Goal: Task Accomplishment & Management: Manage account settings

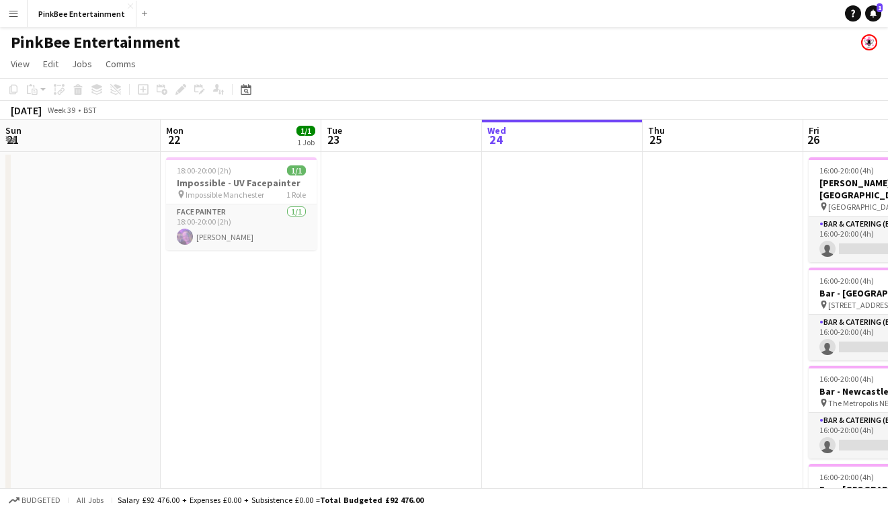
scroll to position [0, 450]
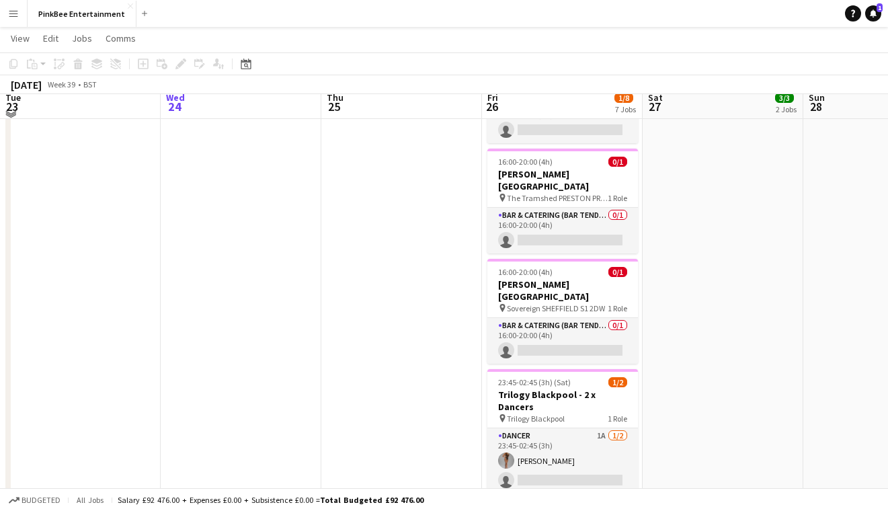
scroll to position [416, 0]
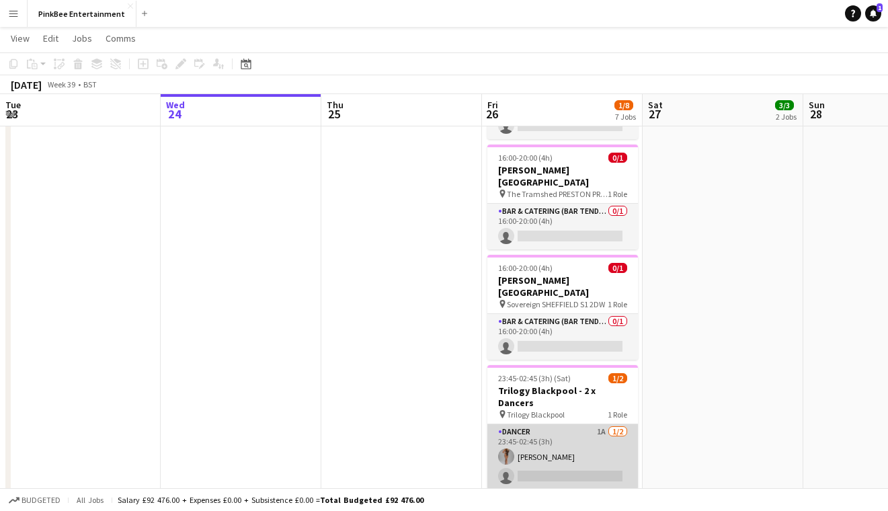
click at [563, 424] on app-card-role "Dancer 1A [DATE] 23:45-02:45 (3h) [PERSON_NAME] single-neutral-actions" at bounding box center [562, 456] width 151 height 65
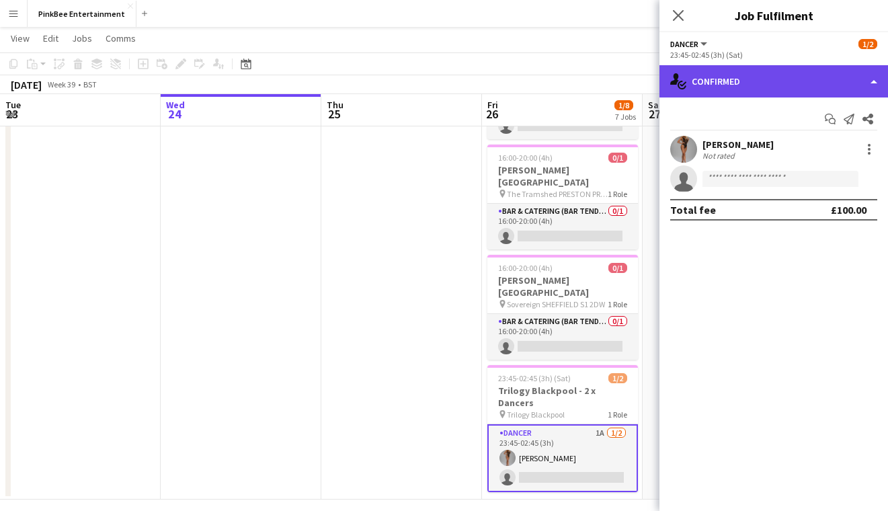
click at [788, 82] on div "single-neutral-actions-check-2 Confirmed" at bounding box center [773, 81] width 229 height 32
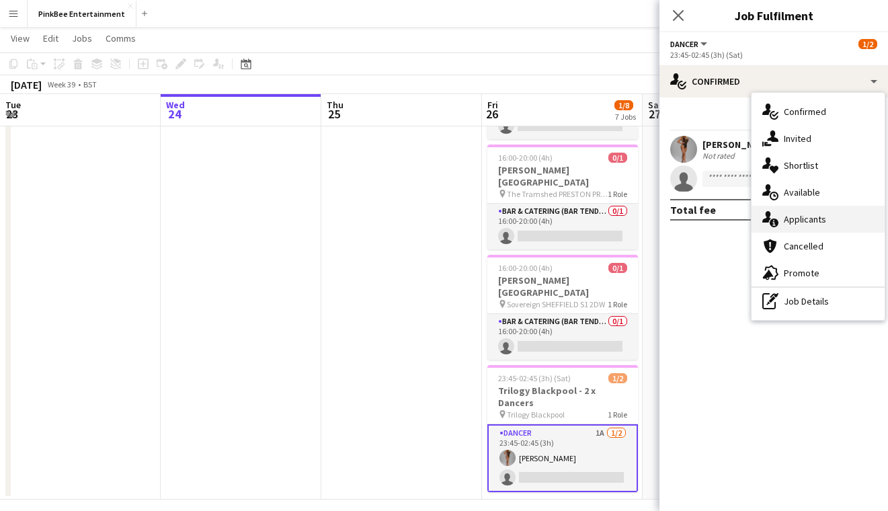
click at [828, 221] on div "single-neutral-actions-information Applicants" at bounding box center [817, 219] width 133 height 27
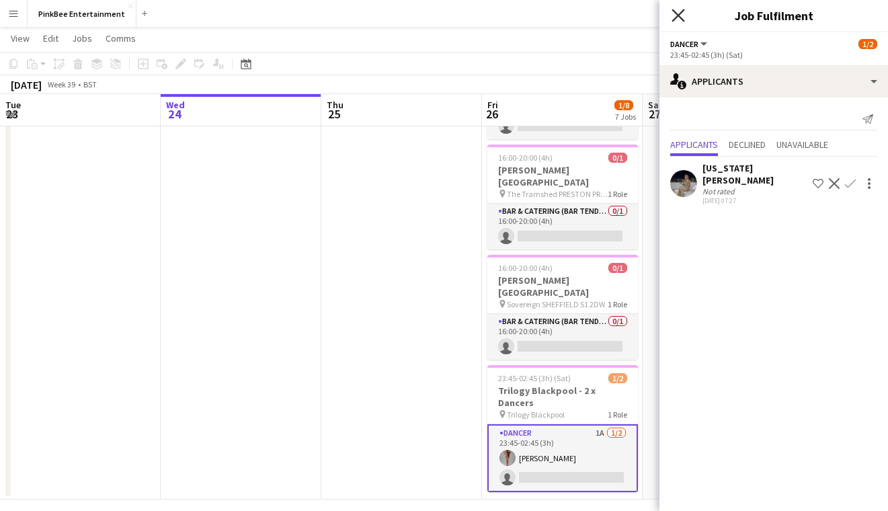
click at [680, 15] on icon "Close pop-in" at bounding box center [678, 15] width 13 height 13
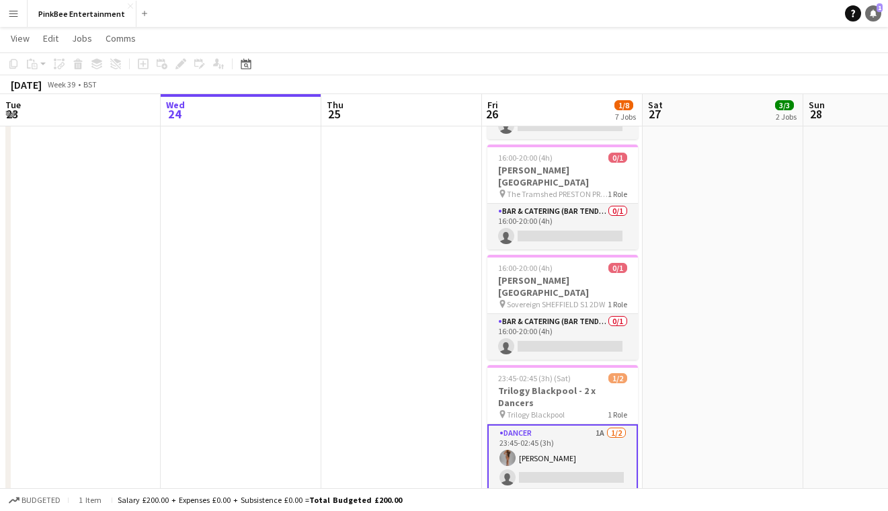
click at [879, 18] on link "Notifications 1" at bounding box center [873, 13] width 16 height 16
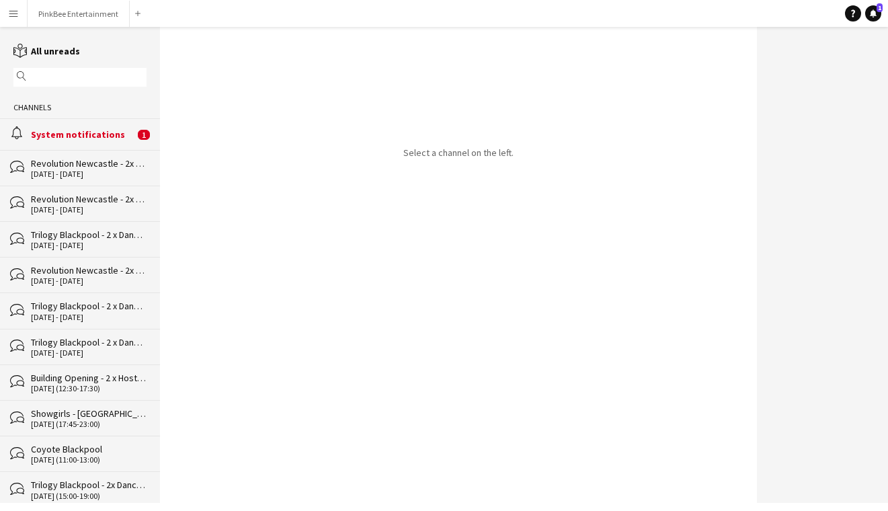
click at [124, 138] on div "System notifications" at bounding box center [83, 134] width 104 height 12
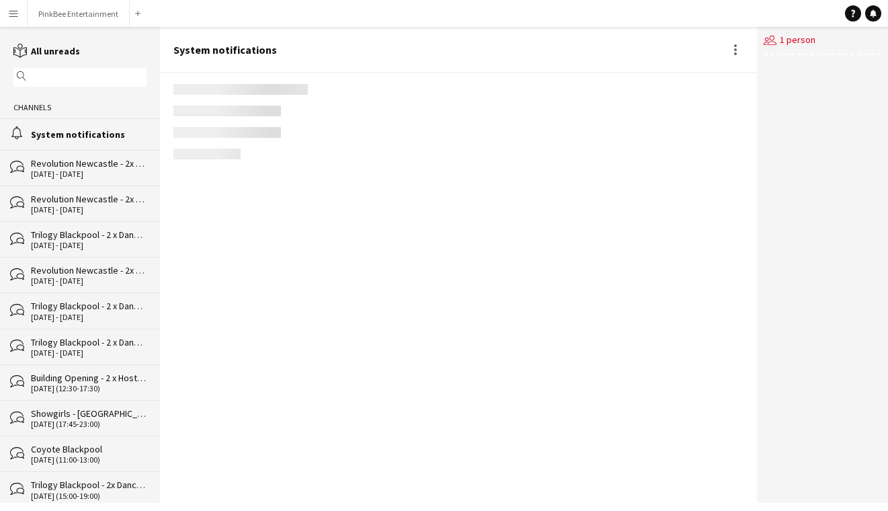
scroll to position [2045, 0]
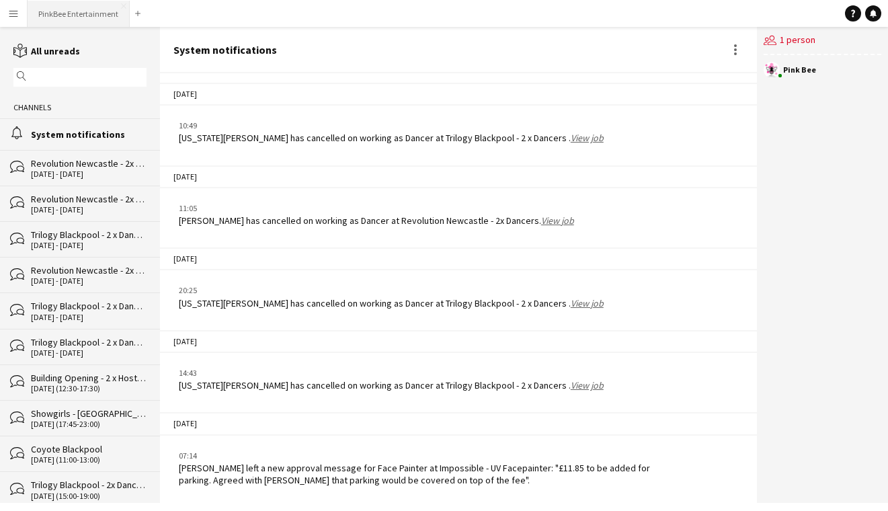
click at [69, 9] on button "PinkBee Entertainment Close" at bounding box center [79, 14] width 102 height 26
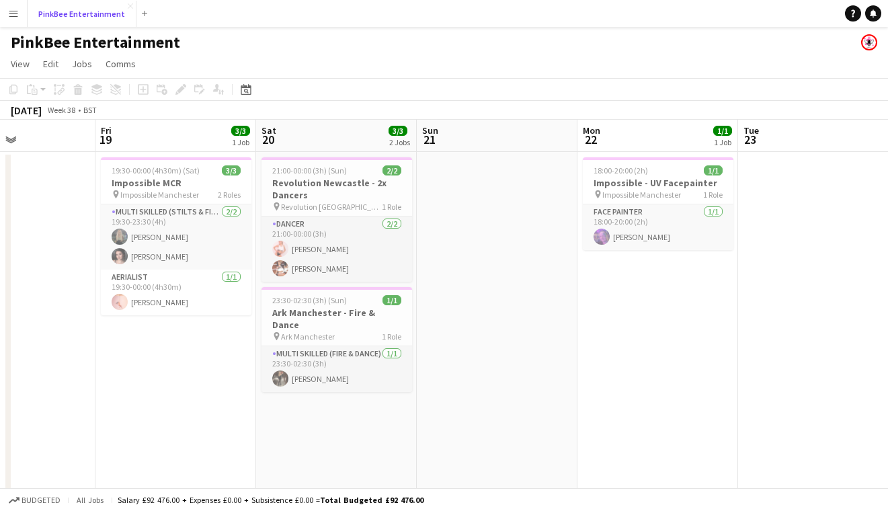
scroll to position [0, 384]
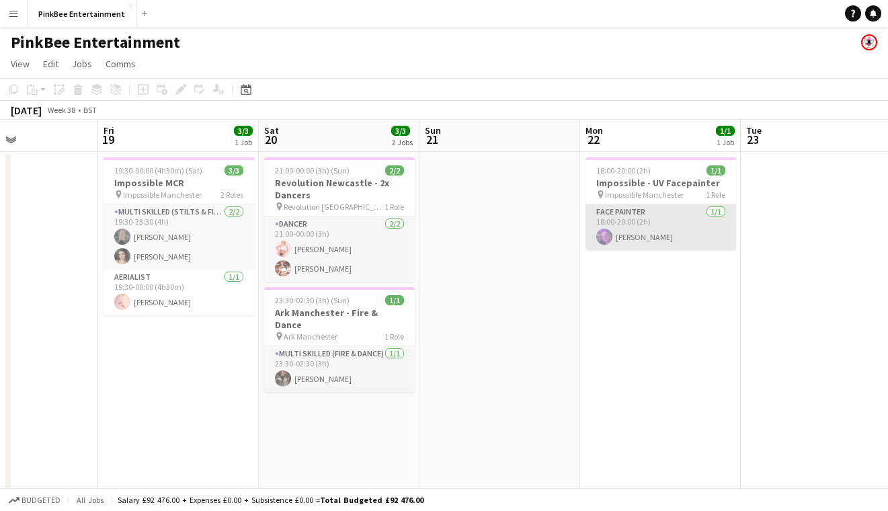
click at [684, 225] on app-card-role "Face Painter [DATE] 18:00-20:00 (2h) [PERSON_NAME]" at bounding box center [660, 227] width 151 height 46
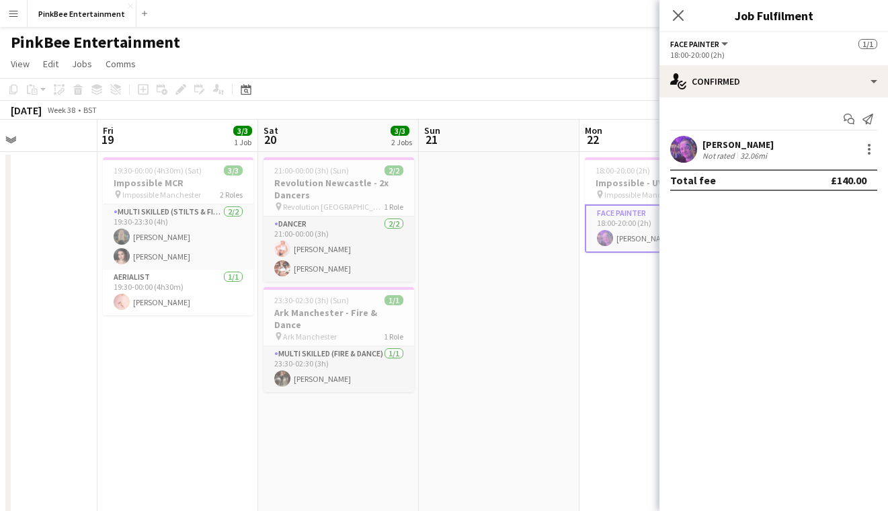
click at [776, 154] on div "[PERSON_NAME] Not rated 32.06mi" at bounding box center [773, 149] width 229 height 27
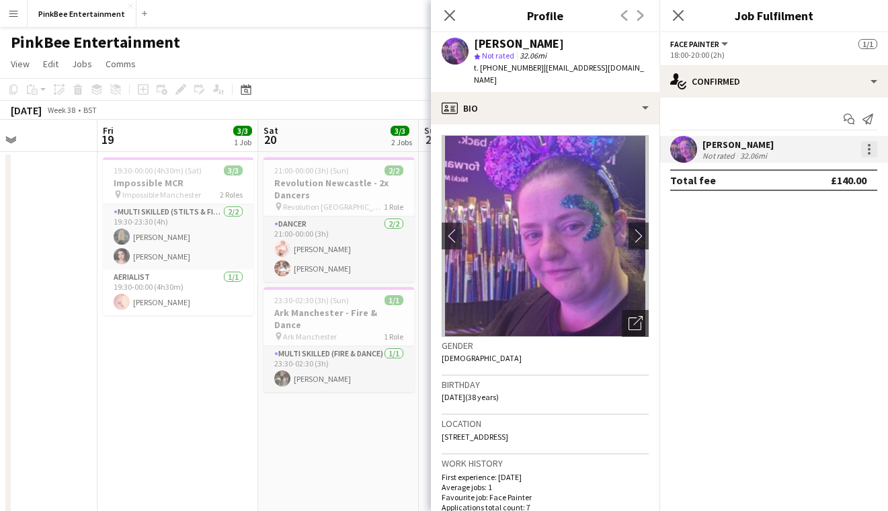
click at [868, 153] on div at bounding box center [869, 153] width 3 height 3
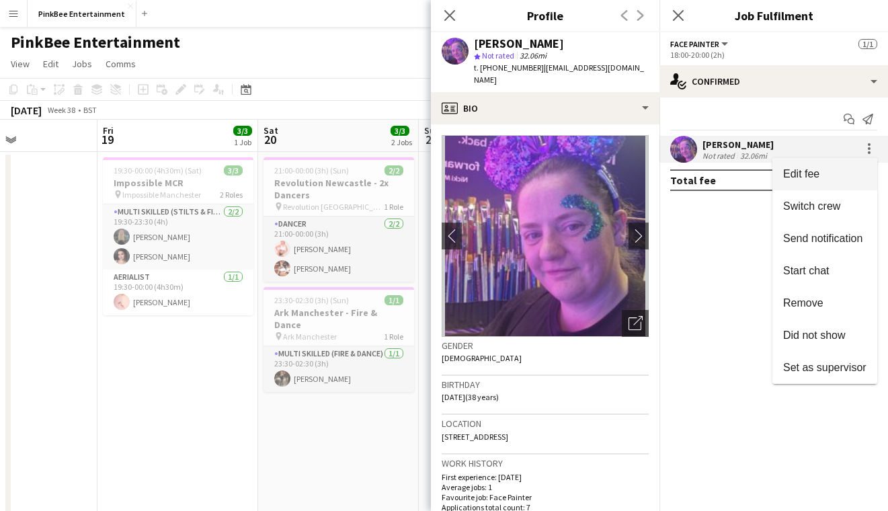
click at [848, 173] on span "Edit fee" at bounding box center [824, 174] width 83 height 12
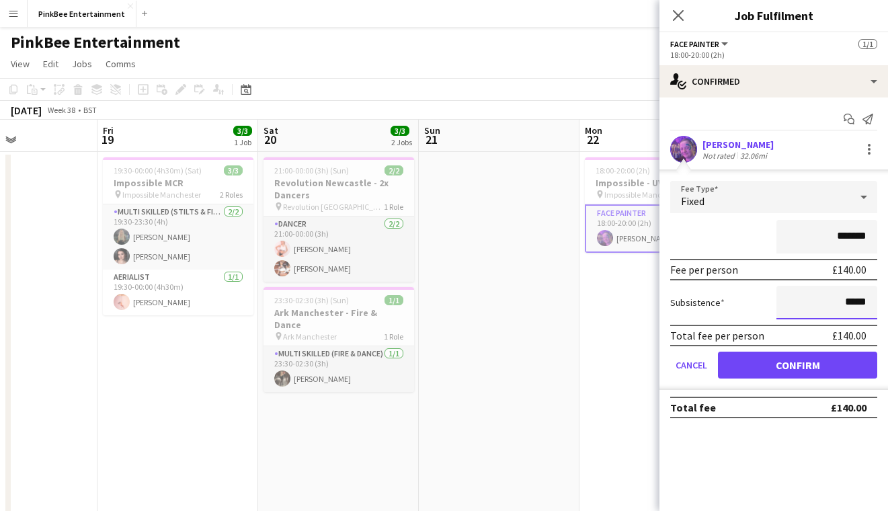
click at [848, 302] on input "*****" at bounding box center [826, 303] width 101 height 34
type input "******"
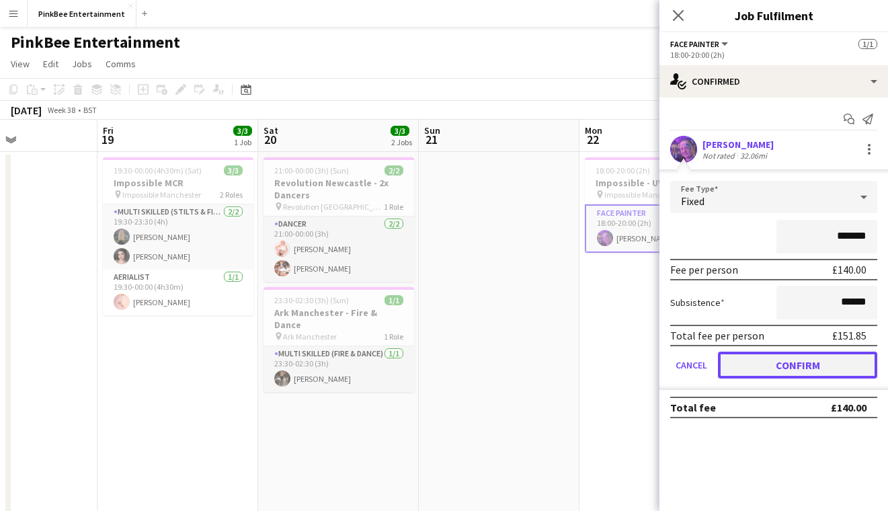
click at [811, 367] on button "Confirm" at bounding box center [797, 365] width 159 height 27
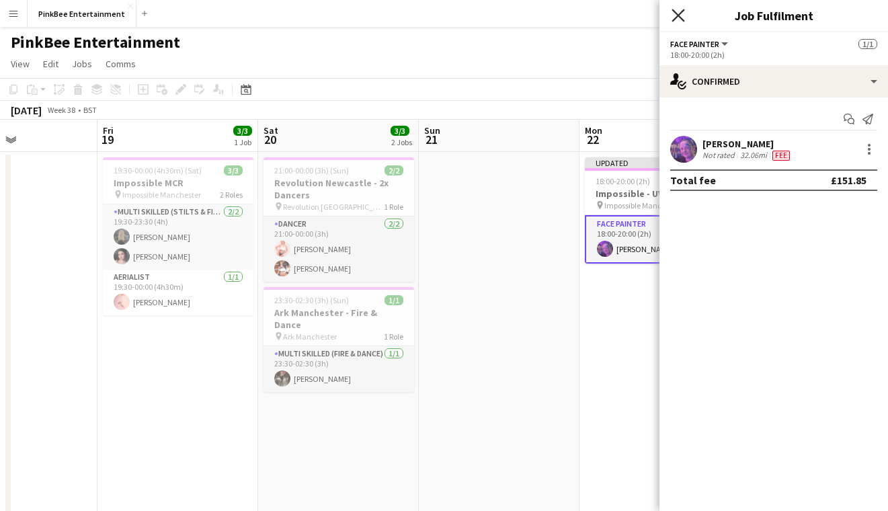
click at [680, 16] on icon at bounding box center [678, 15] width 13 height 13
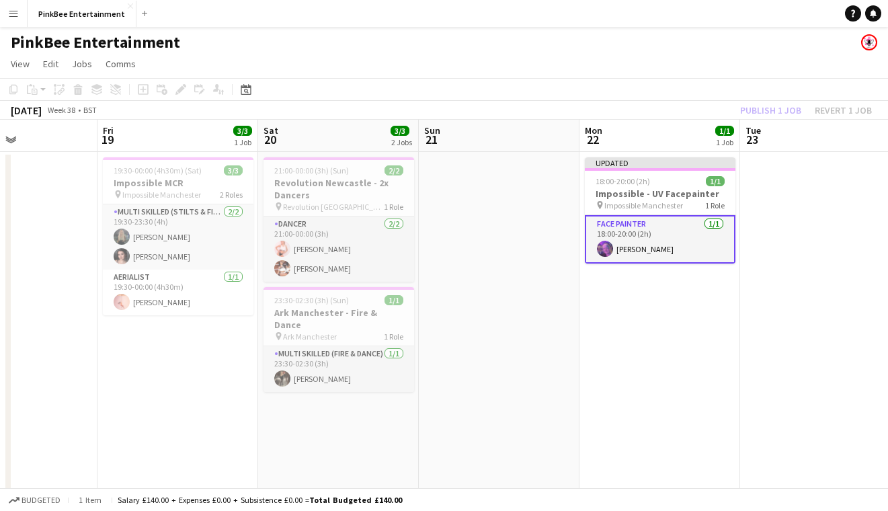
click at [774, 108] on div "Publish 1 job Revert 1 job" at bounding box center [806, 109] width 164 height 17
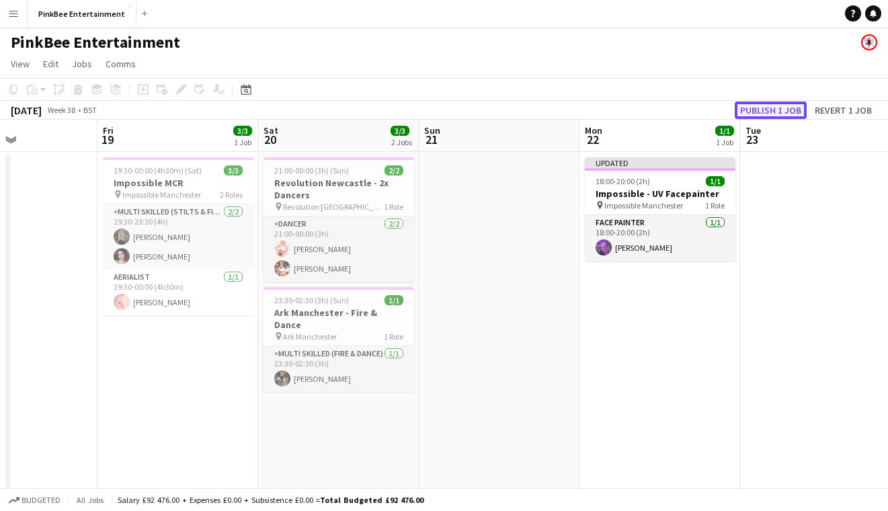
click at [774, 108] on button "Publish 1 job" at bounding box center [771, 109] width 72 height 17
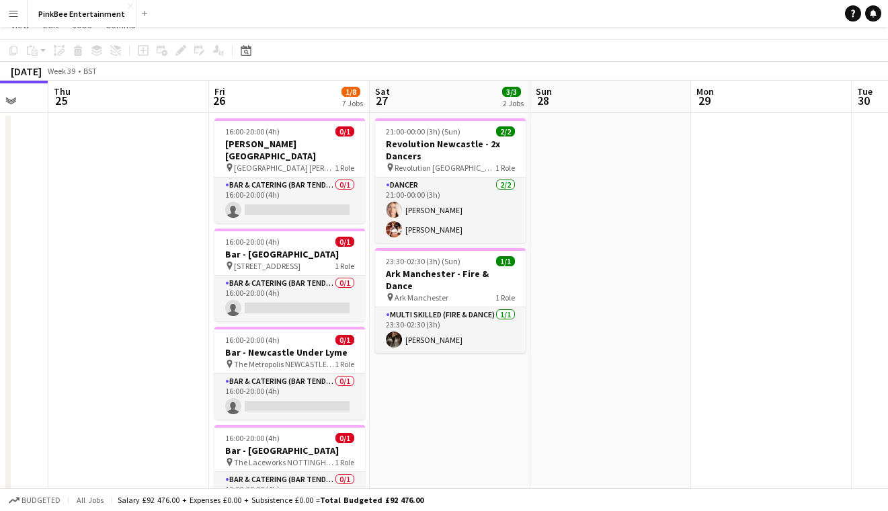
scroll to position [0, 0]
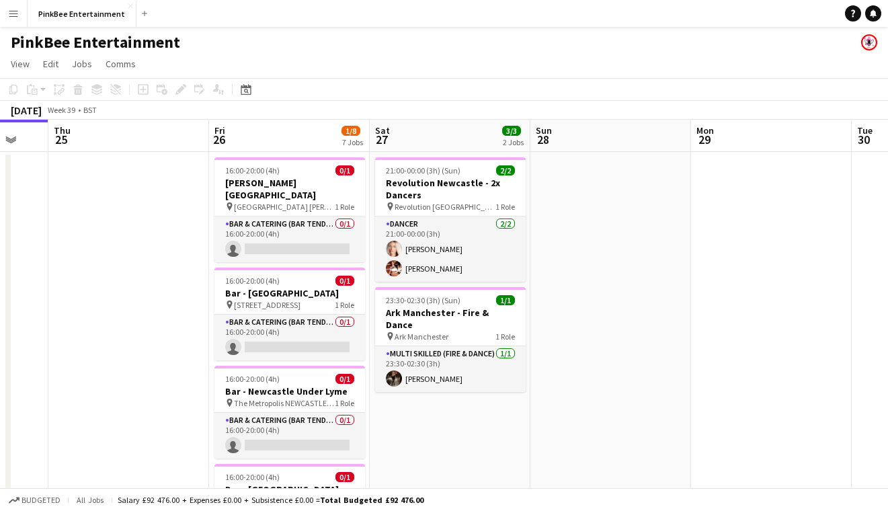
click at [11, 17] on app-icon "Menu" at bounding box center [13, 13] width 11 height 11
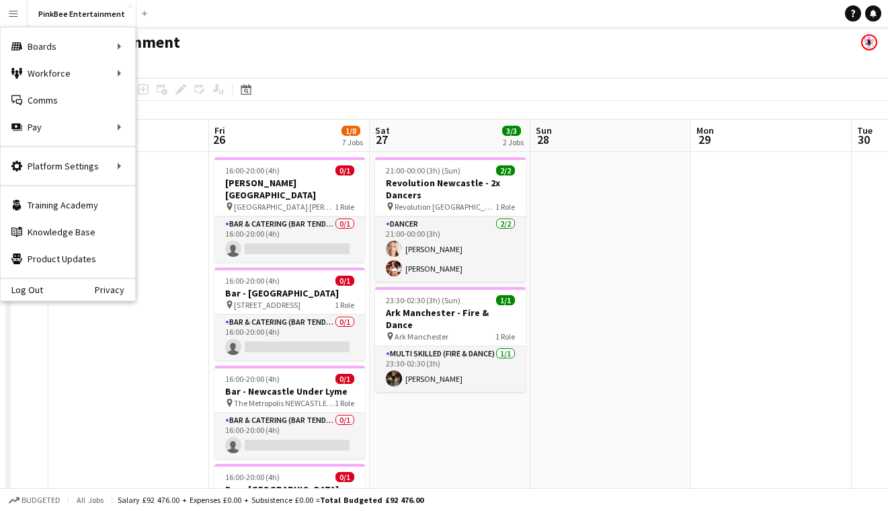
click at [336, 48] on div "PinkBee Entertainment" at bounding box center [444, 40] width 888 height 26
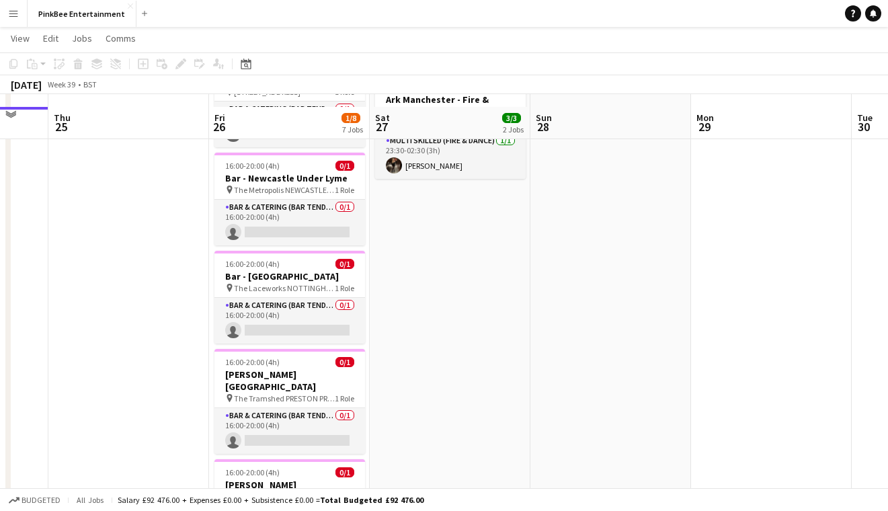
scroll to position [225, 0]
